Goal: Find specific page/section: Find specific page/section

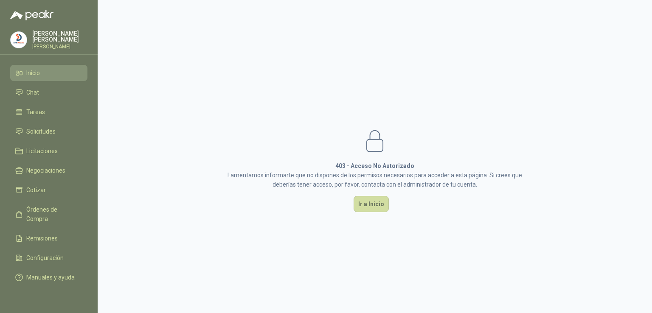
click at [43, 68] on li "Inicio" at bounding box center [48, 72] width 67 height 9
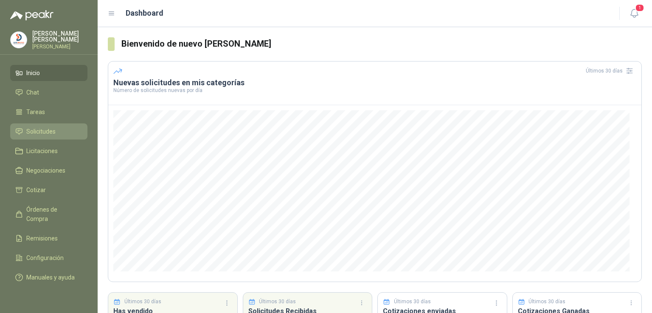
click at [53, 127] on span "Solicitudes" at bounding box center [40, 131] width 29 height 9
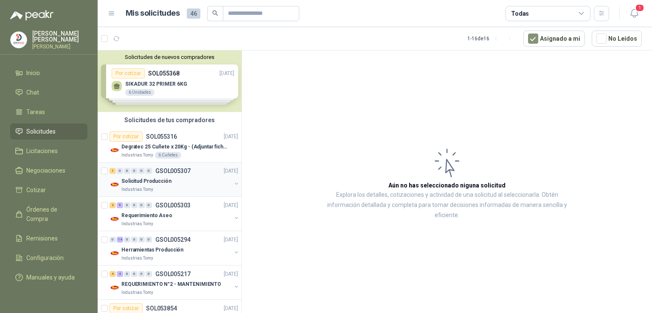
click at [151, 180] on p "Solicitud Producción" at bounding box center [146, 182] width 50 height 8
